Goal: Task Accomplishment & Management: Use online tool/utility

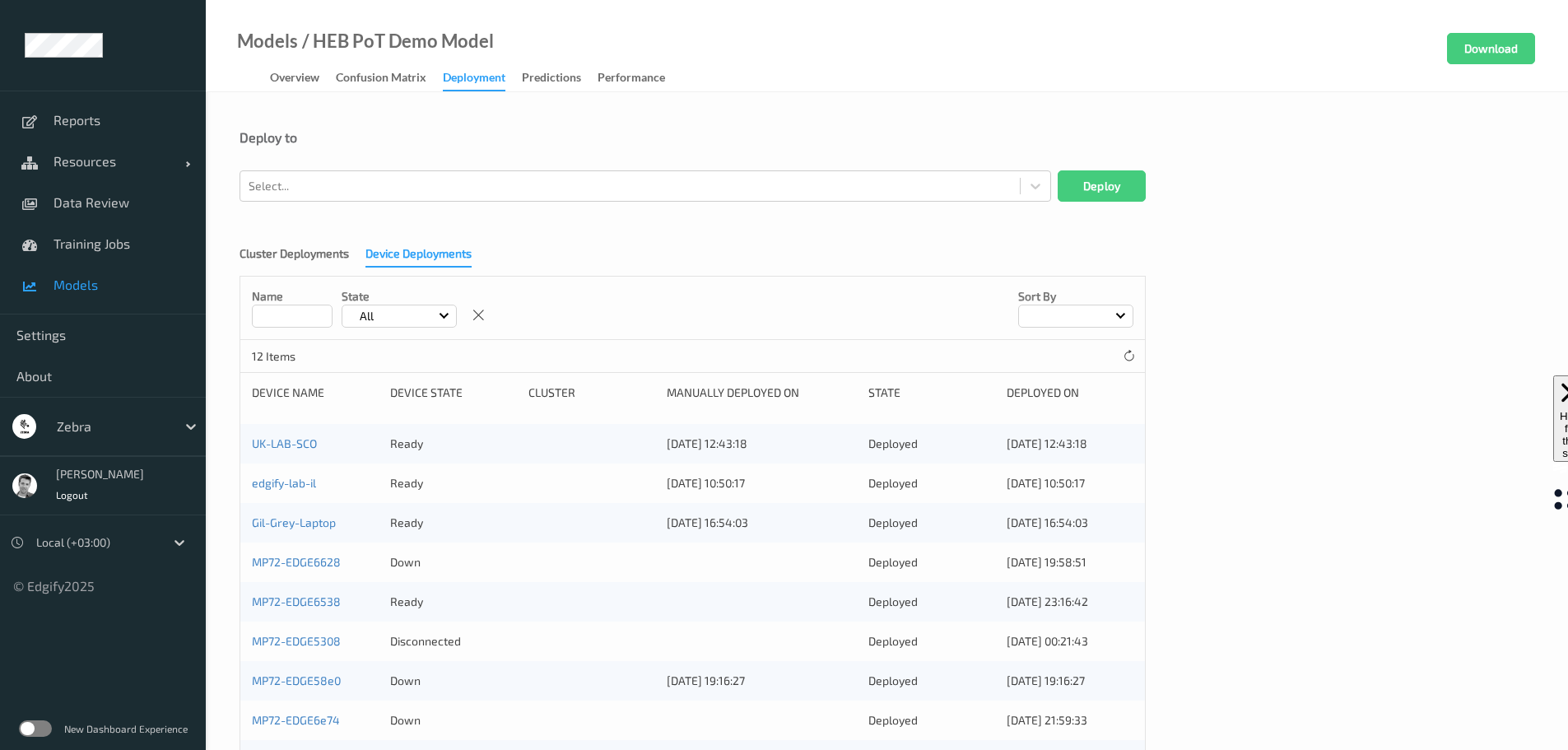
click at [37, 725] on label at bounding box center [35, 728] width 33 height 16
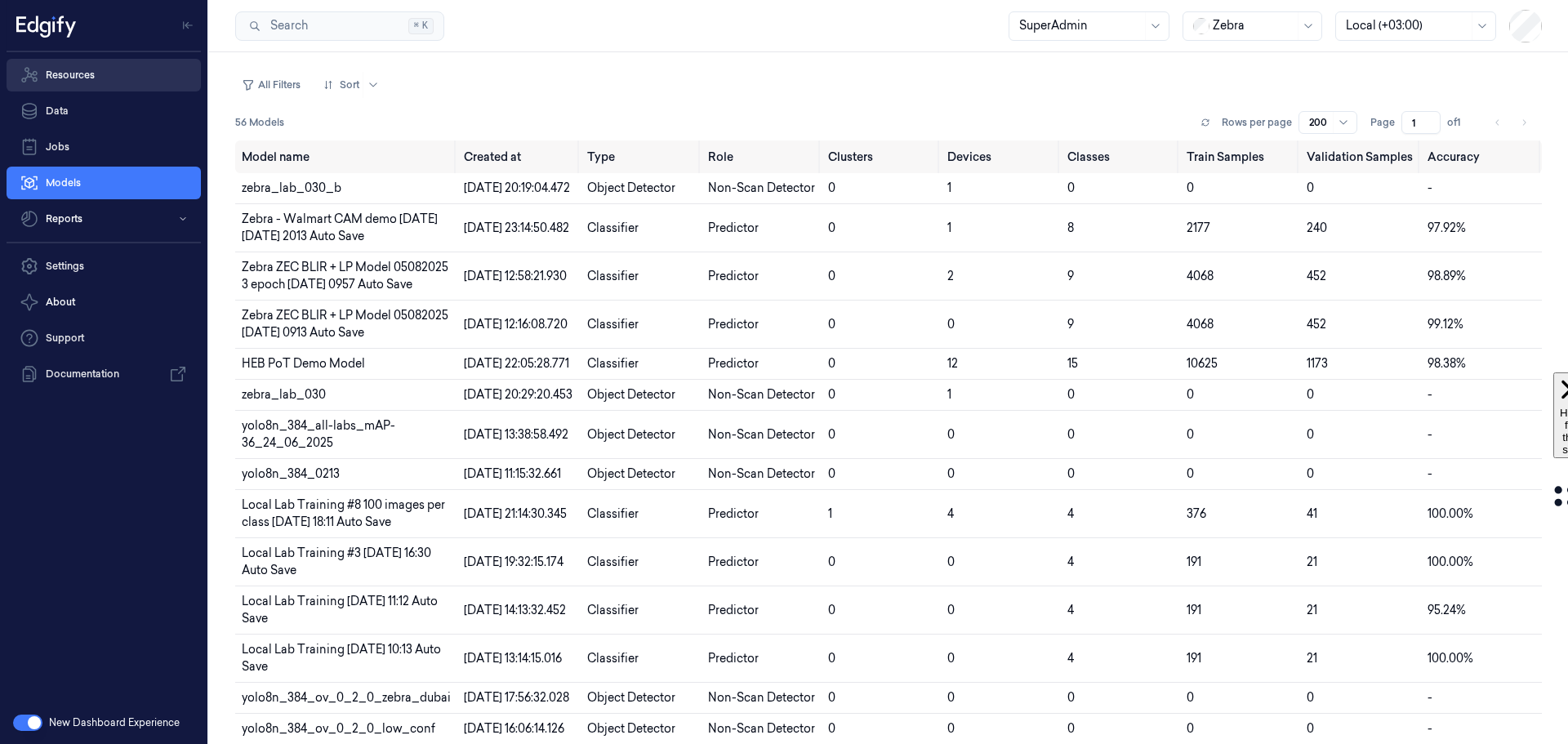
click at [88, 79] on link "Resources" at bounding box center [103, 75] width 194 height 33
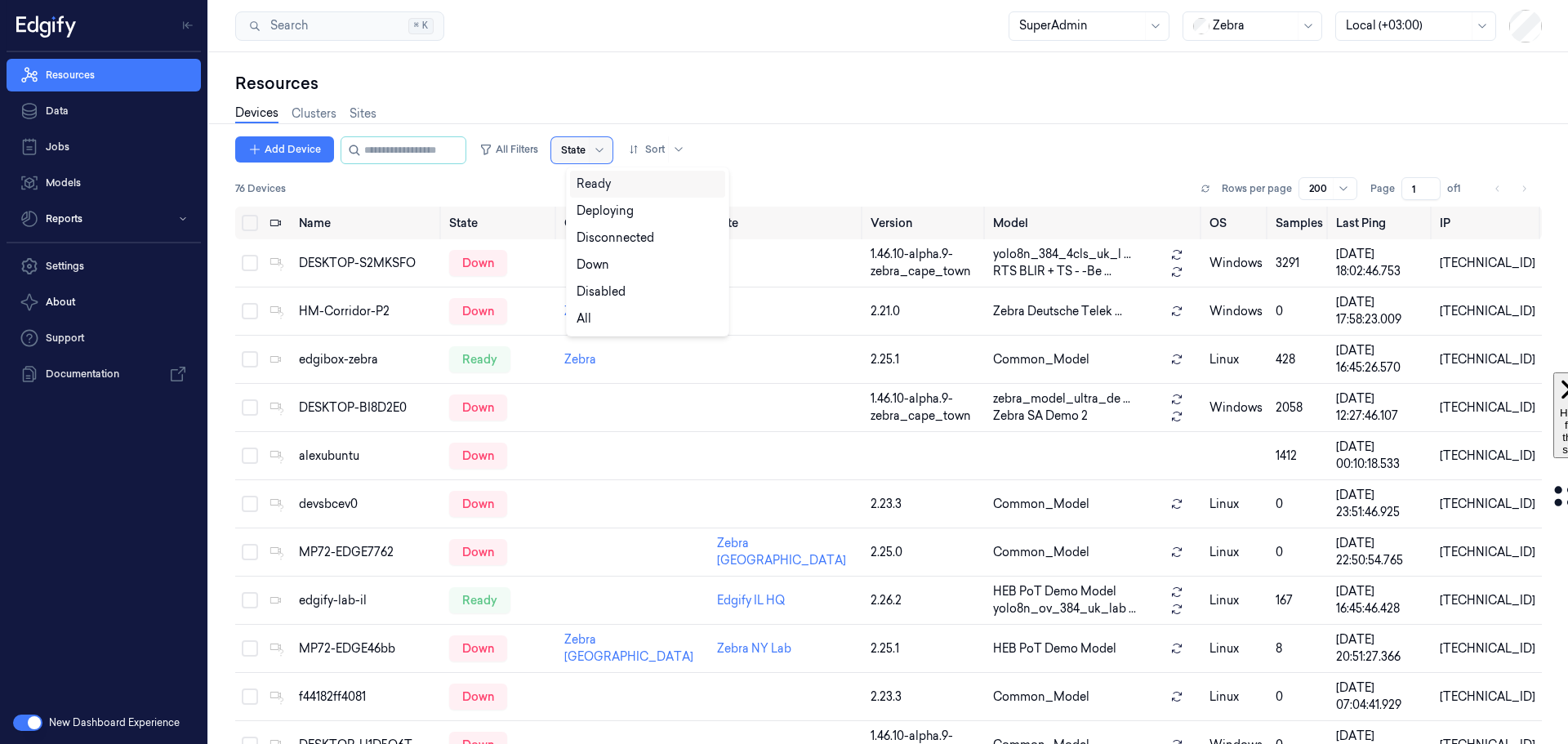
click at [580, 148] on div at bounding box center [574, 151] width 25 height 15
click at [594, 182] on div "Ready" at bounding box center [594, 184] width 34 height 17
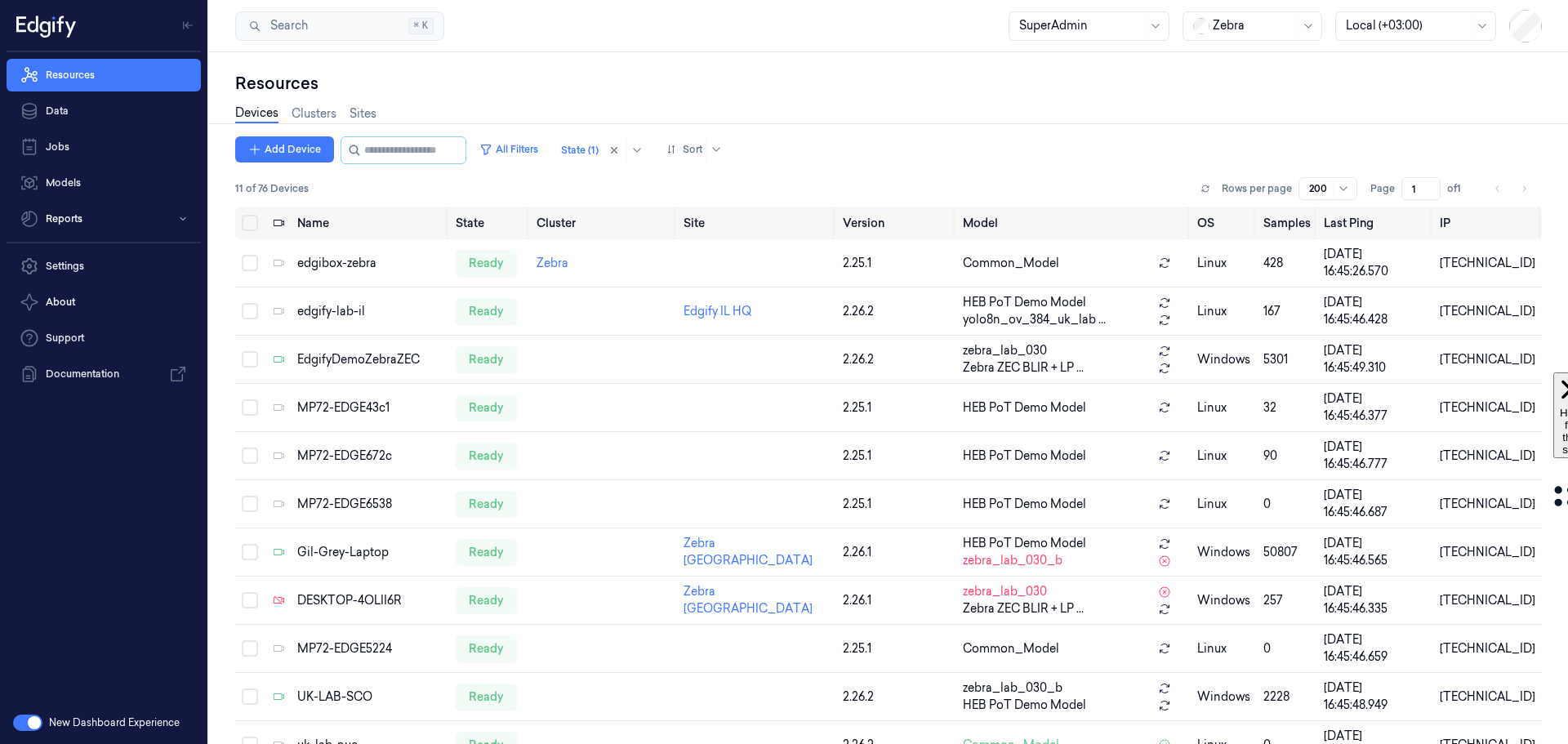
click at [645, 104] on div "Devices Clusters Sites" at bounding box center [888, 115] width 1307 height 42
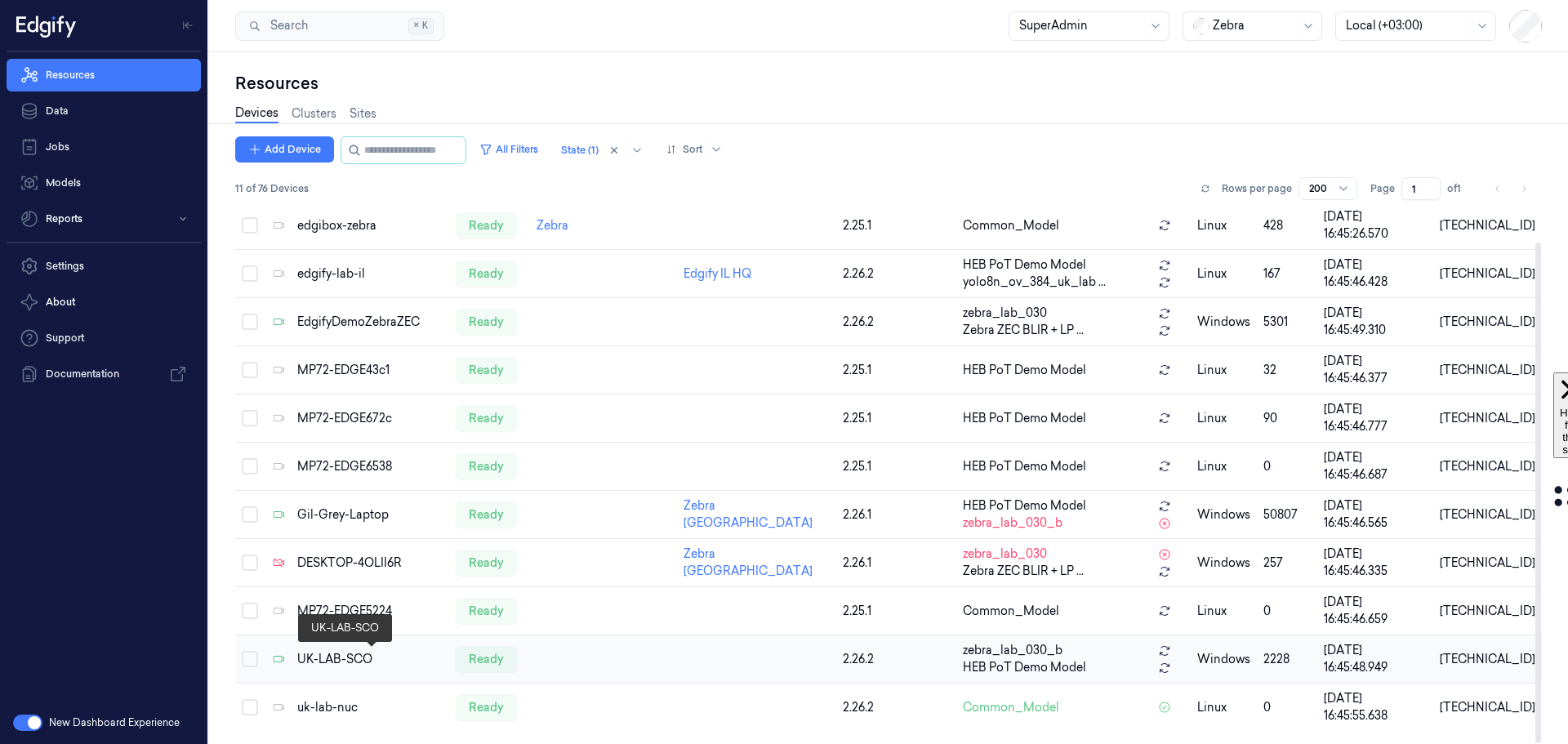
click at [310, 651] on div "UK-LAB-SCO" at bounding box center [370, 660] width 146 height 17
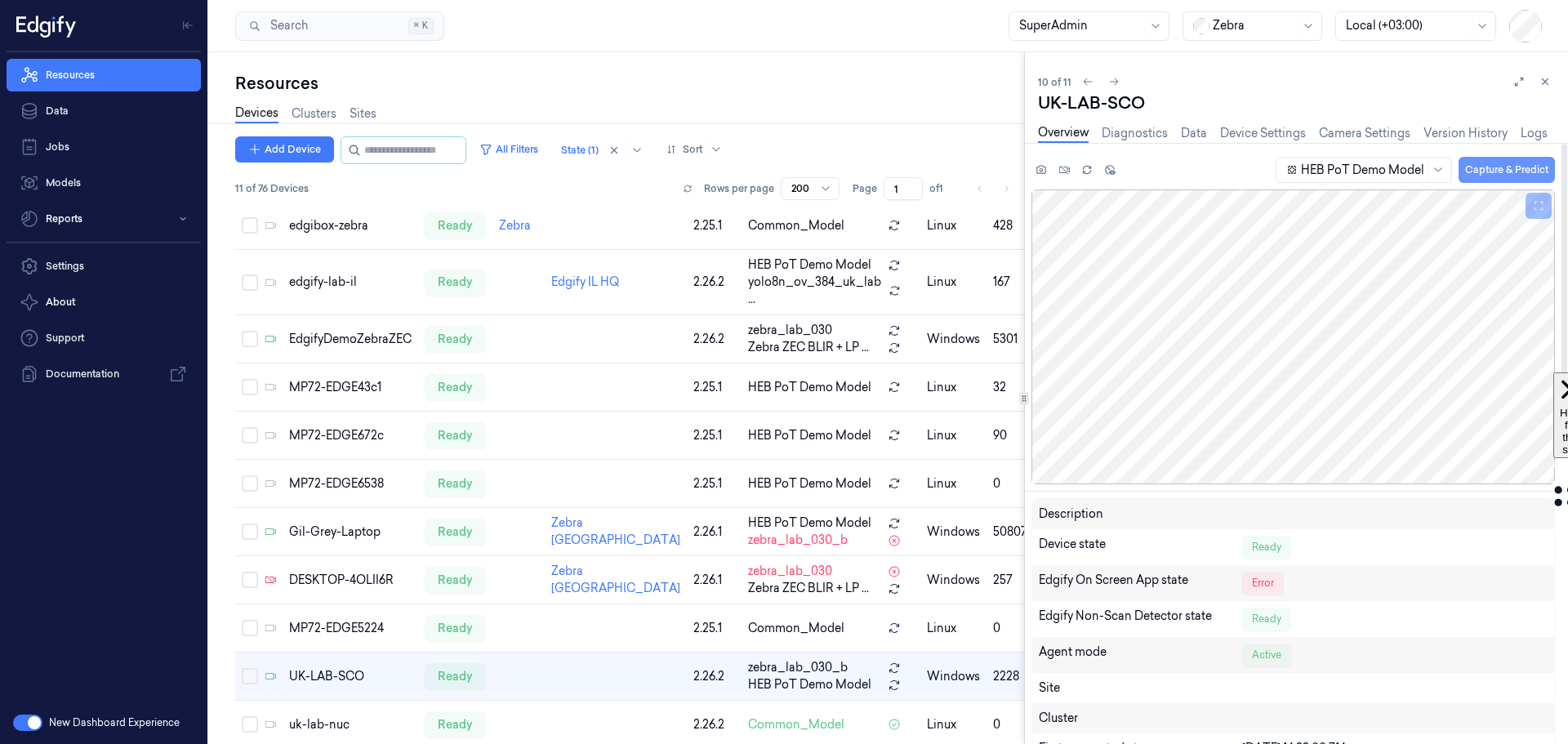
click at [1488, 163] on button "Capture & Predict" at bounding box center [1507, 170] width 97 height 27
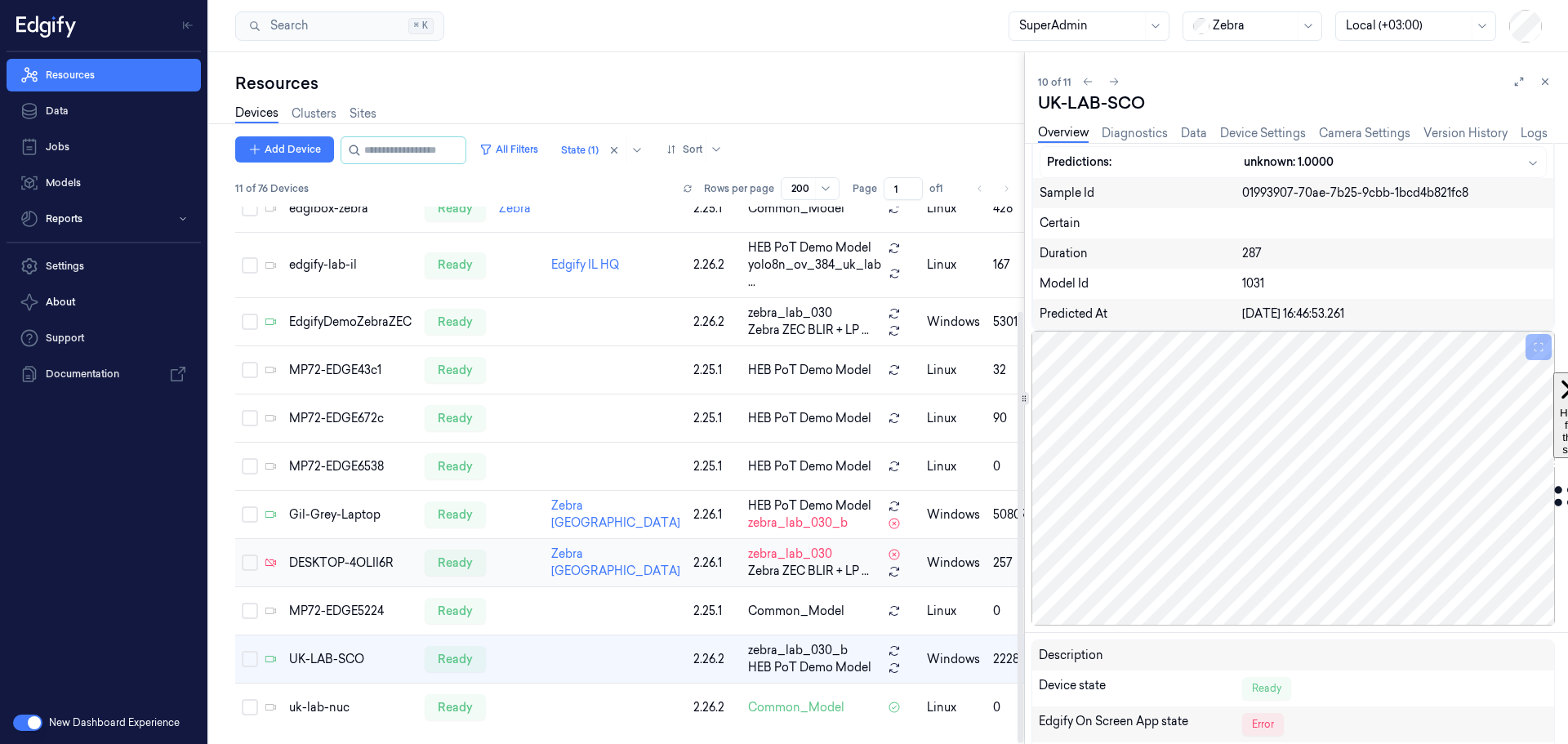
scroll to position [130, 0]
click at [323, 704] on div "uk-lab-nuc" at bounding box center [349, 707] width 122 height 17
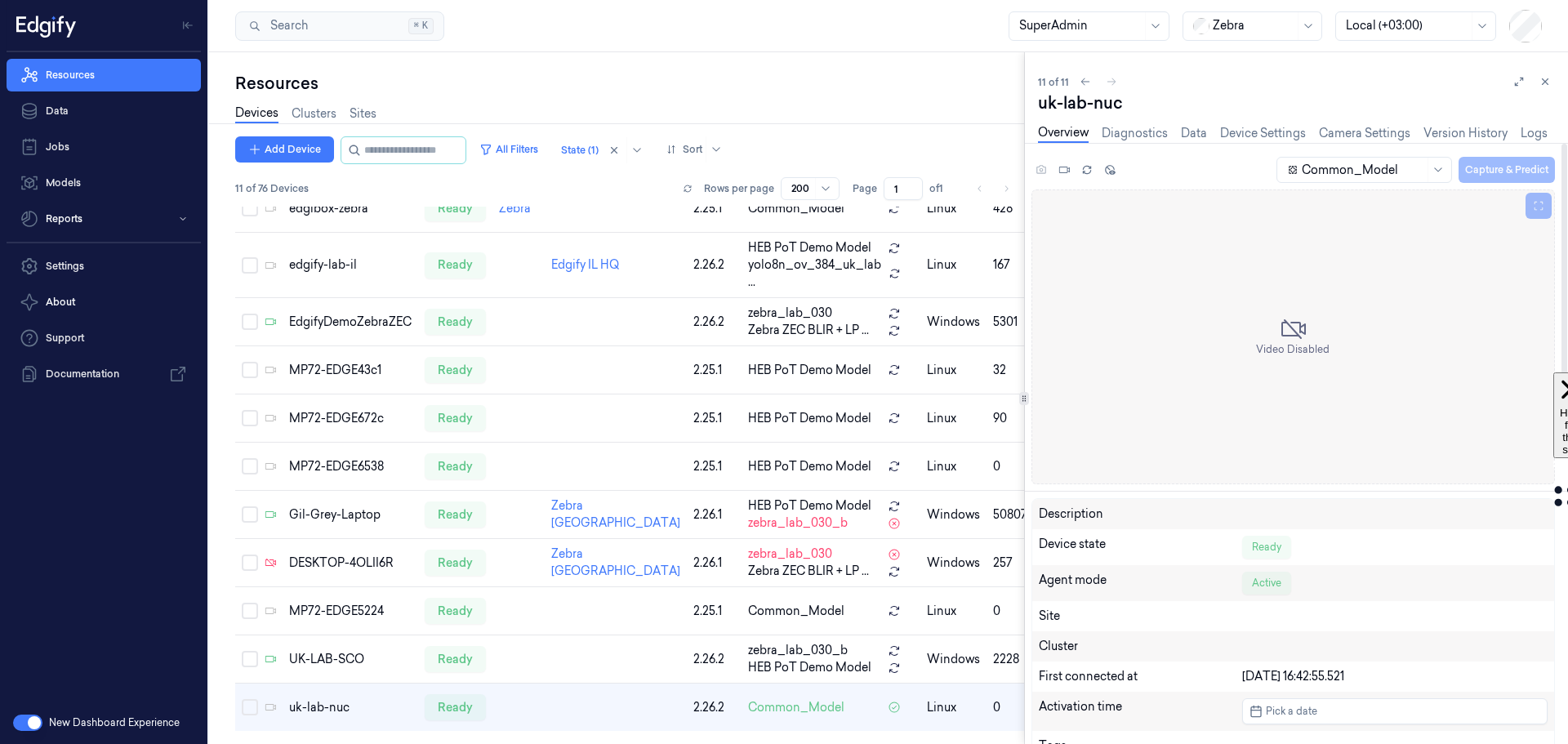
click at [1499, 168] on div "Common_Model Capture & Predict" at bounding box center [1415, 169] width 281 height 27
click at [1083, 172] on icon at bounding box center [1087, 170] width 8 height 3
click at [1125, 135] on link "Diagnostics" at bounding box center [1135, 133] width 66 height 19
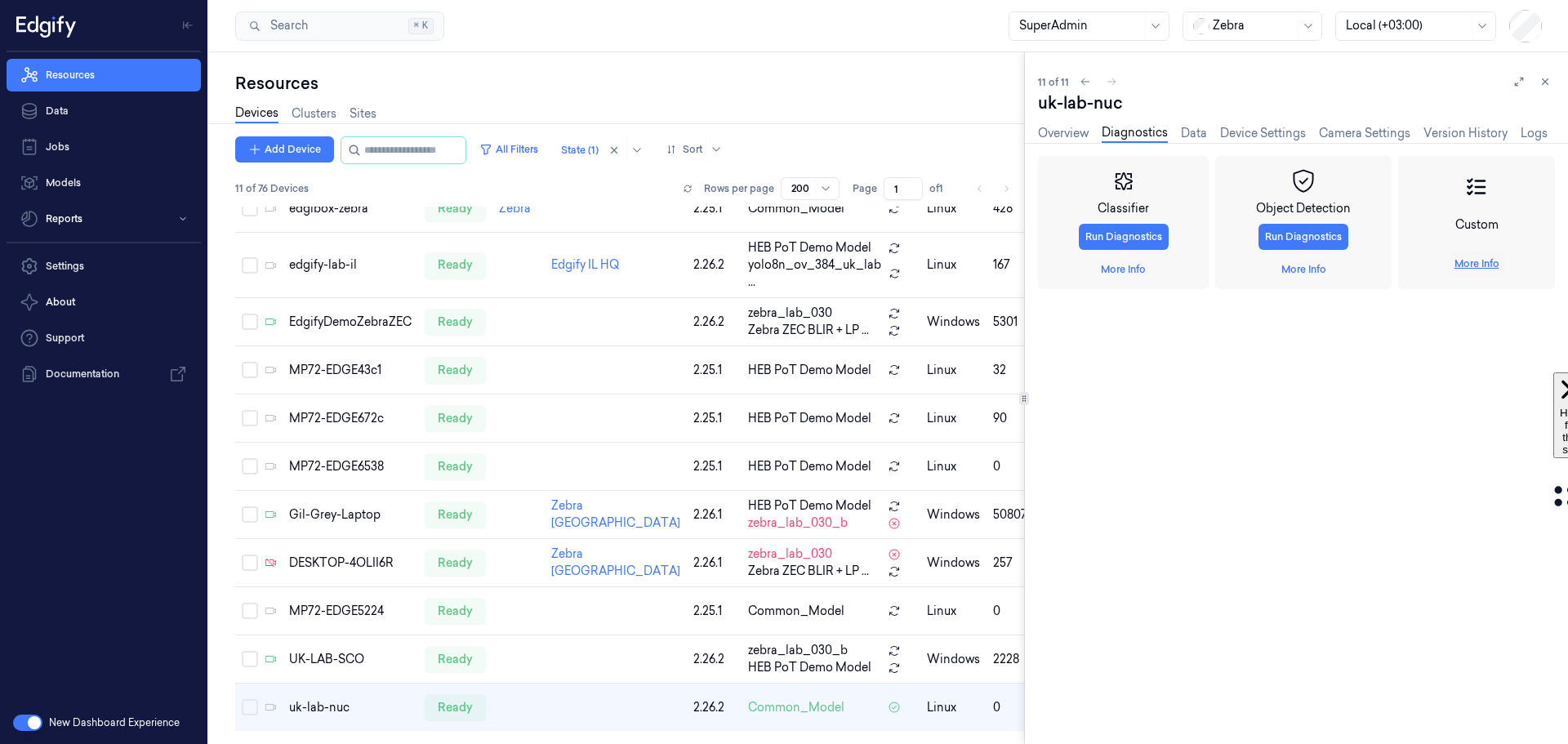
click at [1485, 263] on link "More Info" at bounding box center [1476, 264] width 45 height 15
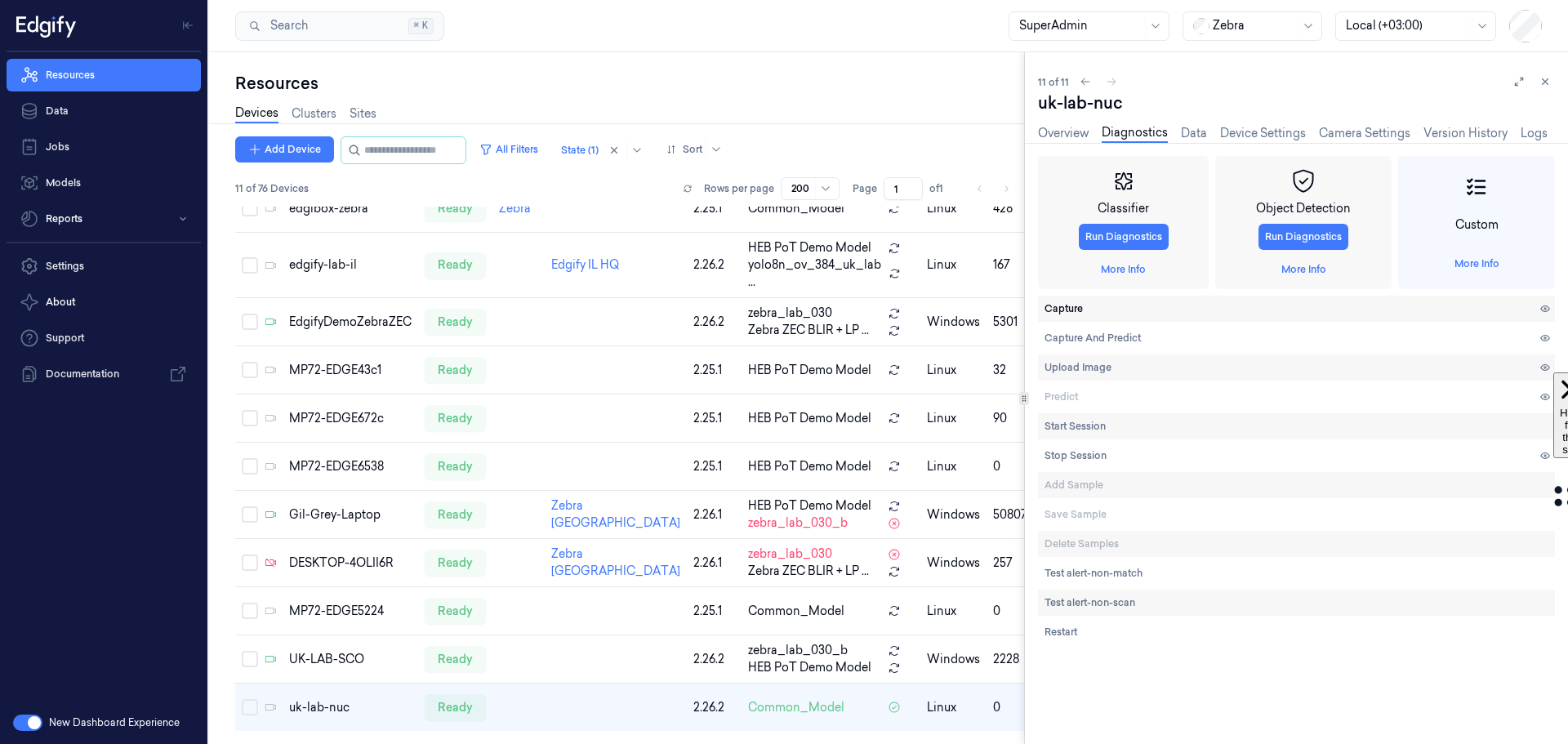
click at [1068, 305] on span "Capture" at bounding box center [1063, 309] width 39 height 15
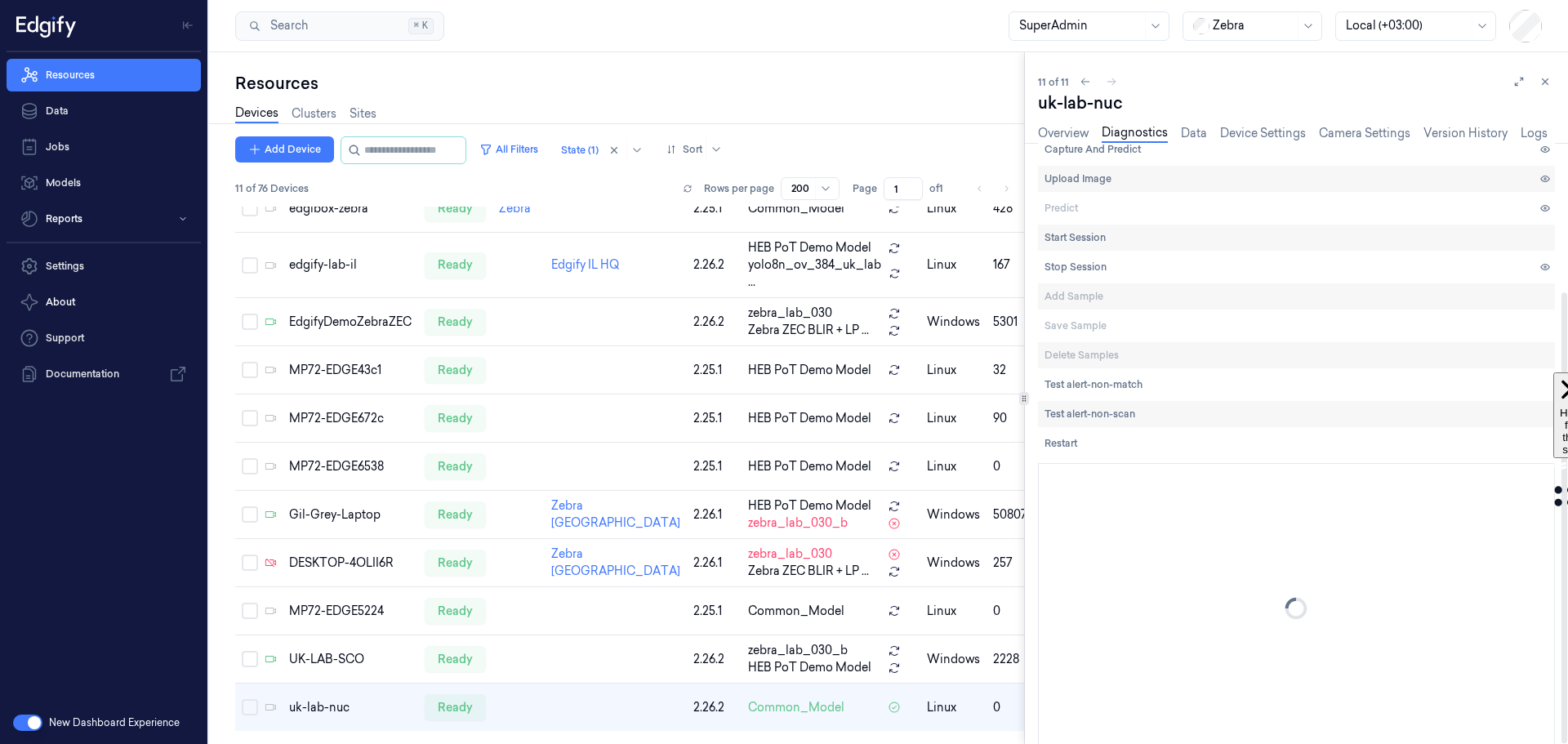
scroll to position [199, 0]
click at [1057, 133] on link "Overview" at bounding box center [1062, 133] width 50 height 19
